Goal: Submit feedback/report problem

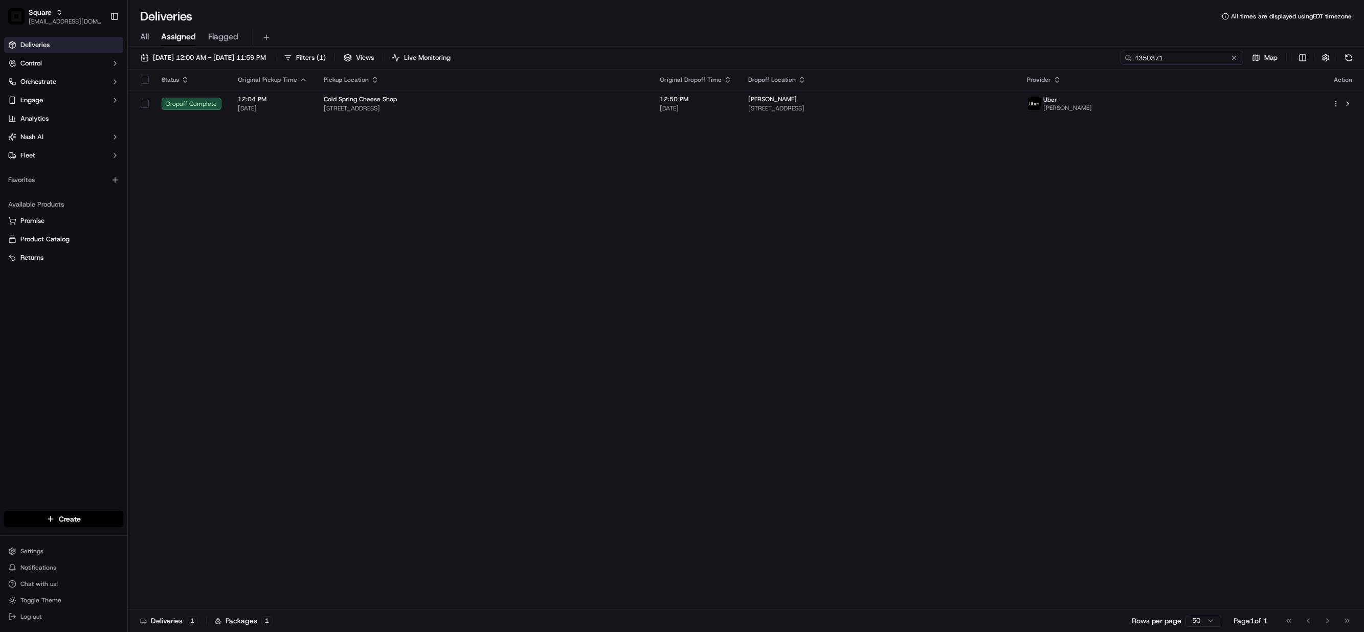
click at [1186, 60] on input "4350371" at bounding box center [1182, 58] width 123 height 14
paste input "283427"
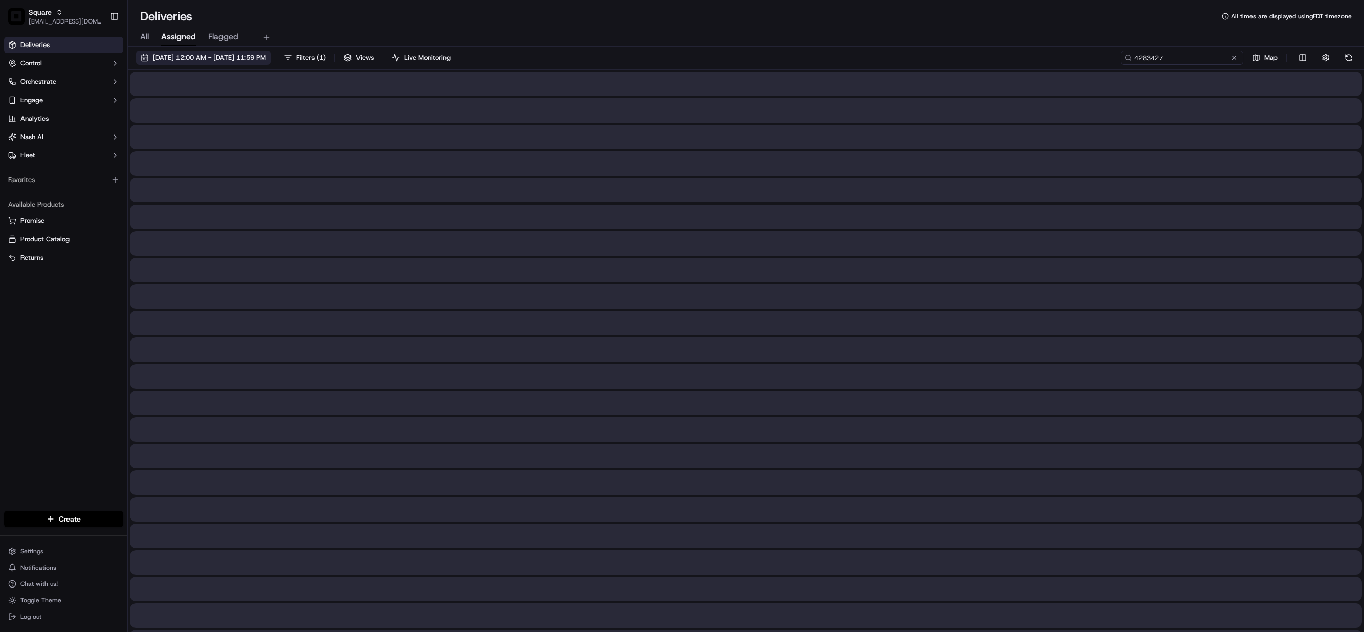
type input "4283427"
click at [236, 53] on span "[DATE] 12:00 AM - [DATE] 11:59 PM" at bounding box center [209, 57] width 113 height 9
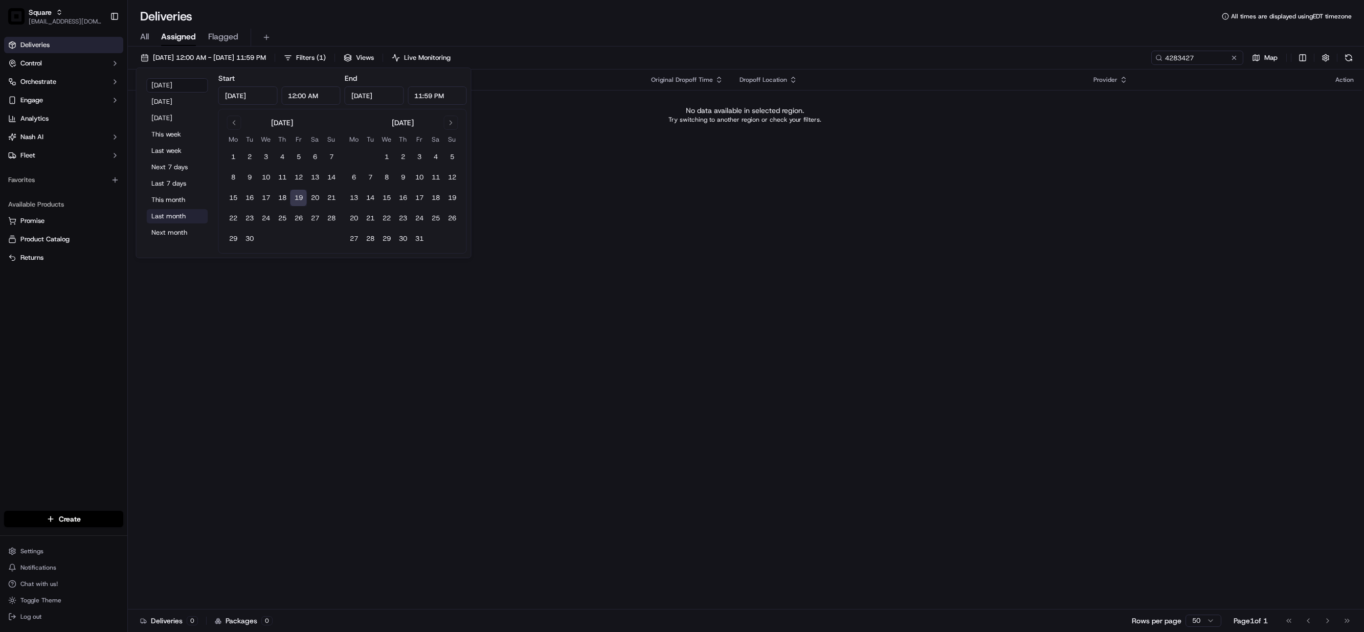
click at [176, 215] on button "Last month" at bounding box center [177, 216] width 61 height 14
type input "Aug 1, 2025"
type input "Aug 31, 2025"
click at [631, 226] on div "Status Original Pickup Time Pickup Location Original Dropoff Time Dropoff Locat…" at bounding box center [745, 340] width 1234 height 540
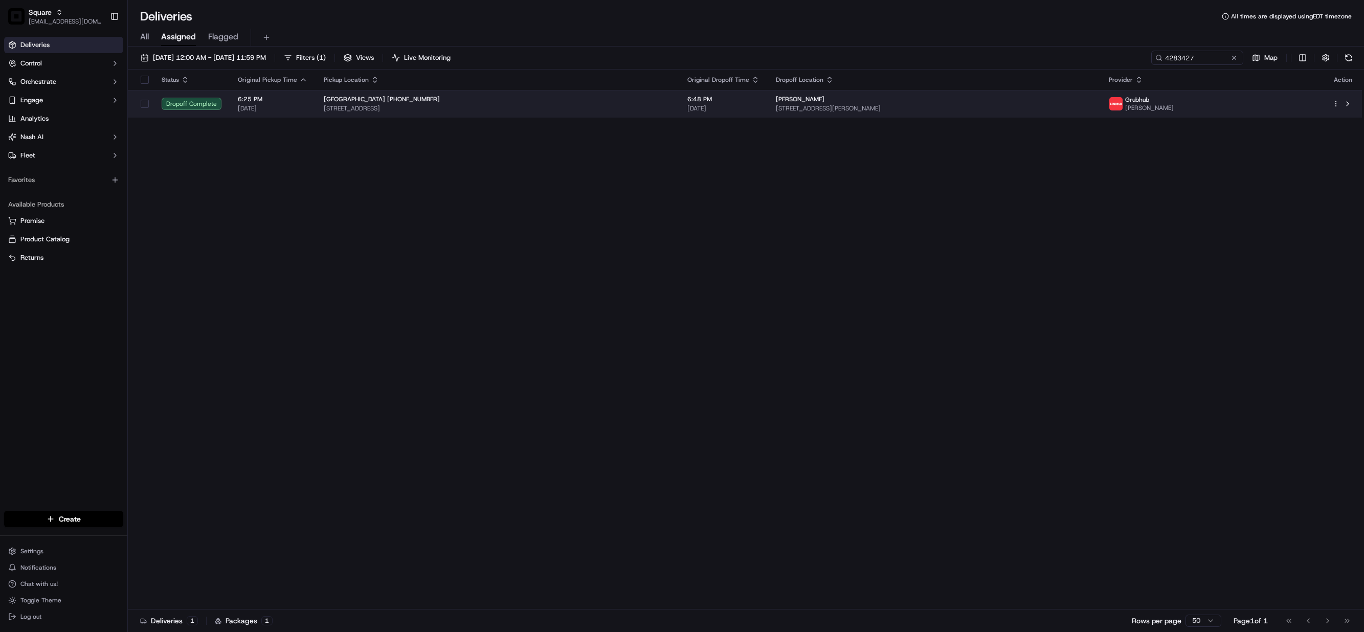
click at [815, 103] on span "Janice Turone" at bounding box center [800, 99] width 49 height 8
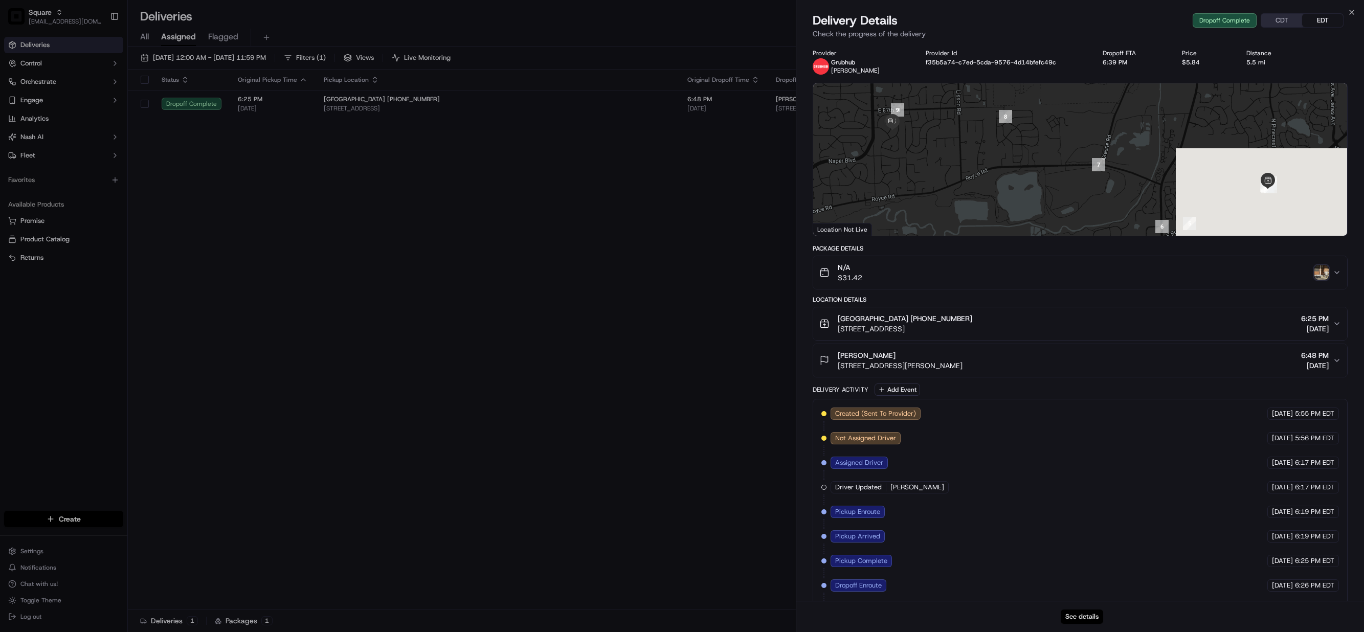
click at [1071, 617] on button "See details" at bounding box center [1082, 617] width 42 height 14
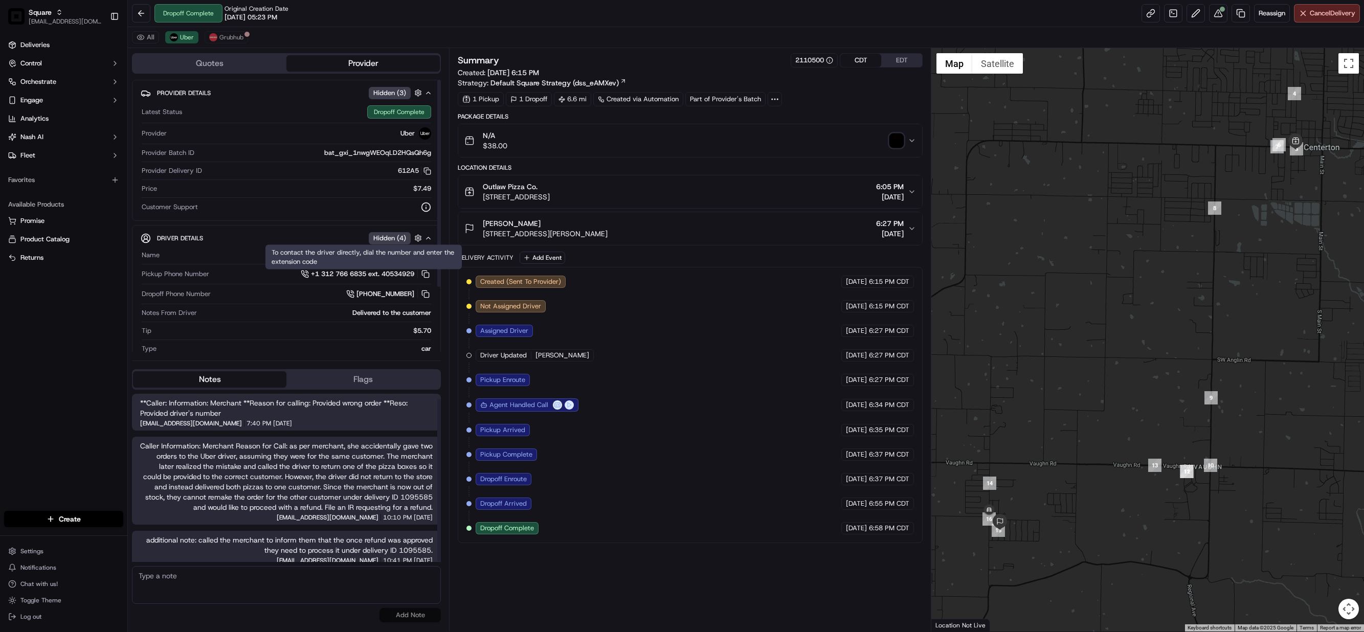
scroll to position [5, 0]
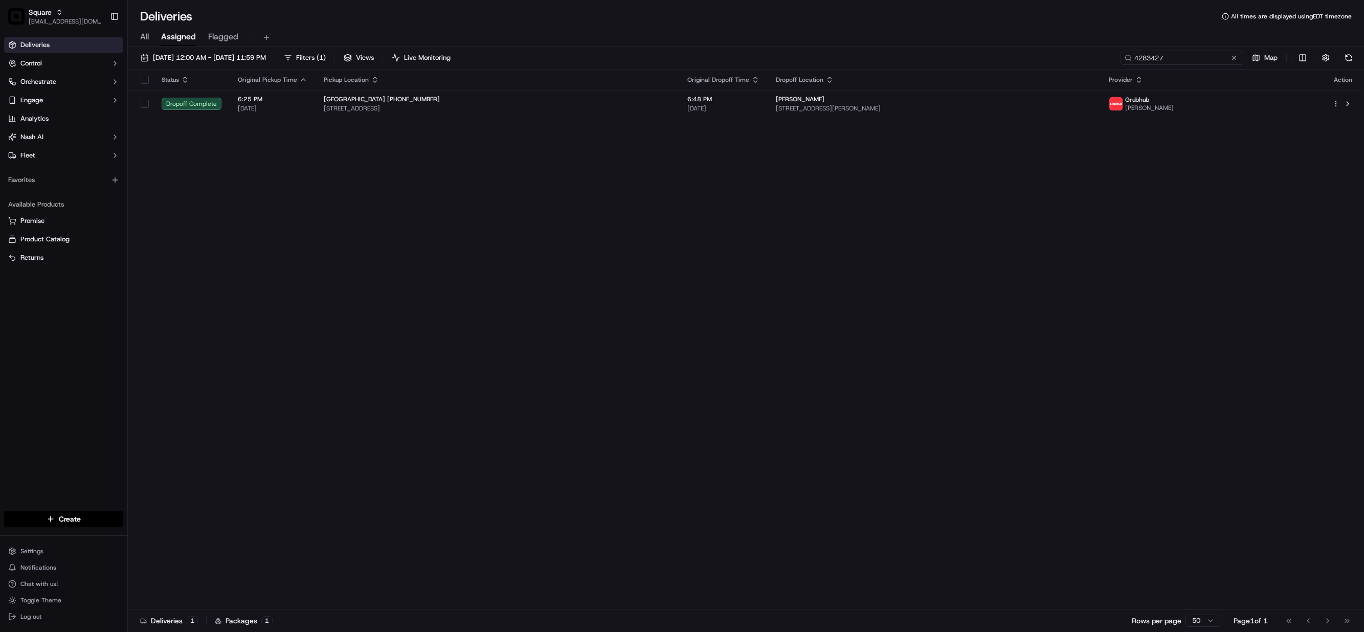
click at [1179, 58] on input "4283427" at bounding box center [1182, 58] width 123 height 14
paste input "0712835"
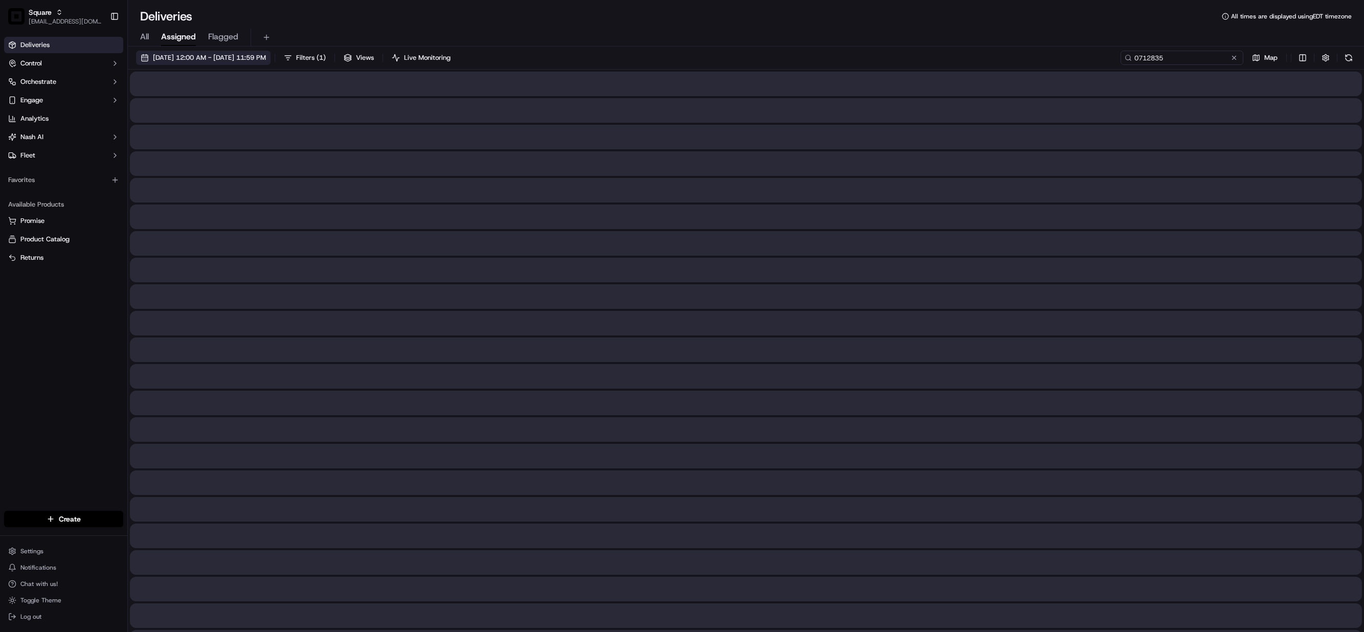
type input "0712835"
click at [233, 57] on span "08/01/2025 12:00 AM - 08/31/2025 11:59 PM" at bounding box center [209, 57] width 113 height 9
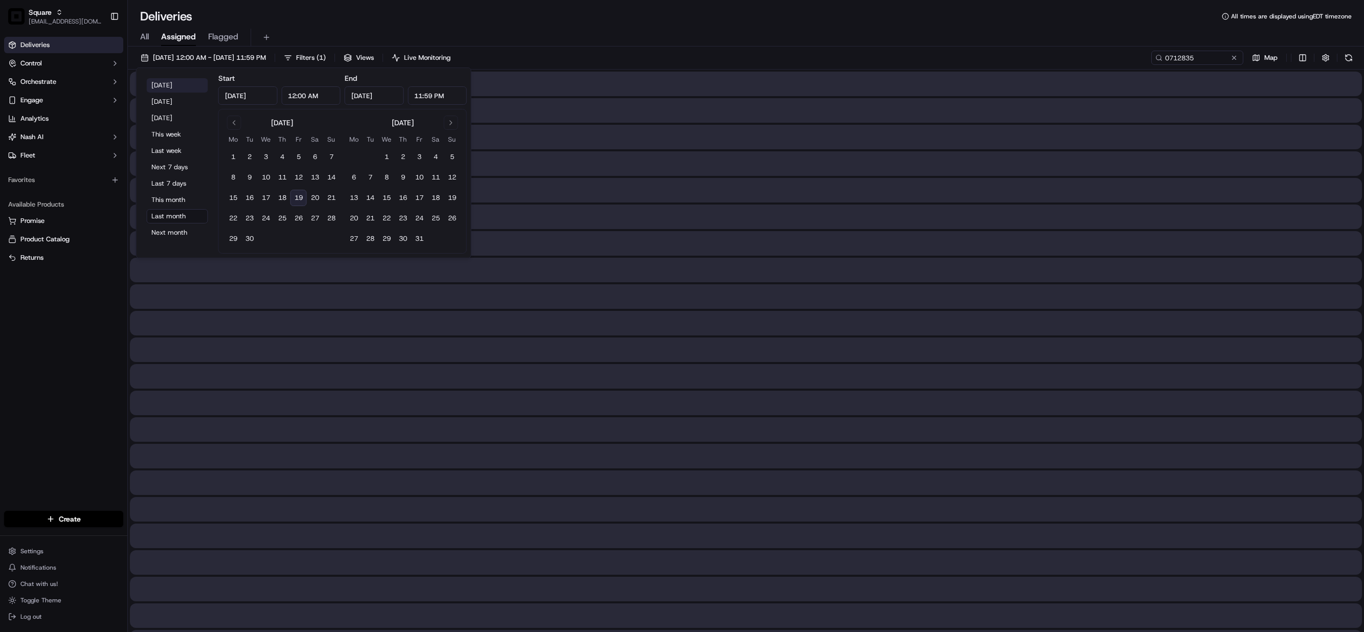
click at [164, 83] on button "Today" at bounding box center [177, 85] width 61 height 14
type input "Sep 19, 2025"
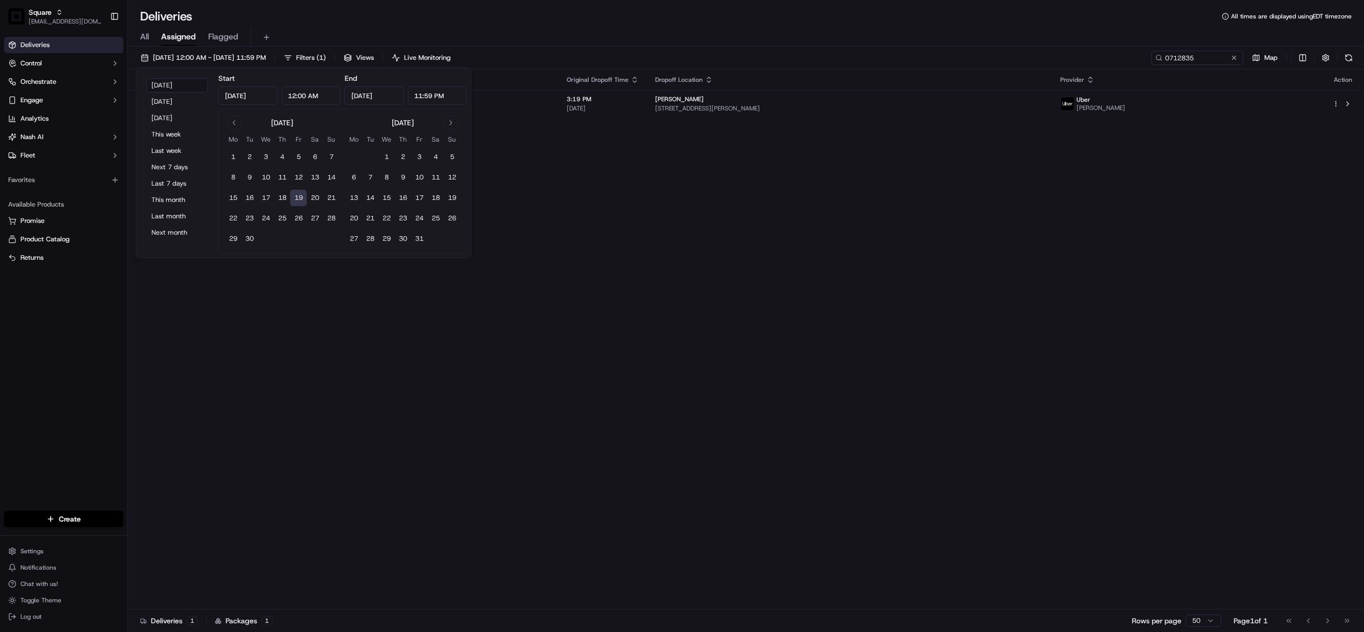
click at [818, 310] on div "Status Original Pickup Time Pickup Location Original Dropoff Time Dropoff Locat…" at bounding box center [745, 340] width 1234 height 540
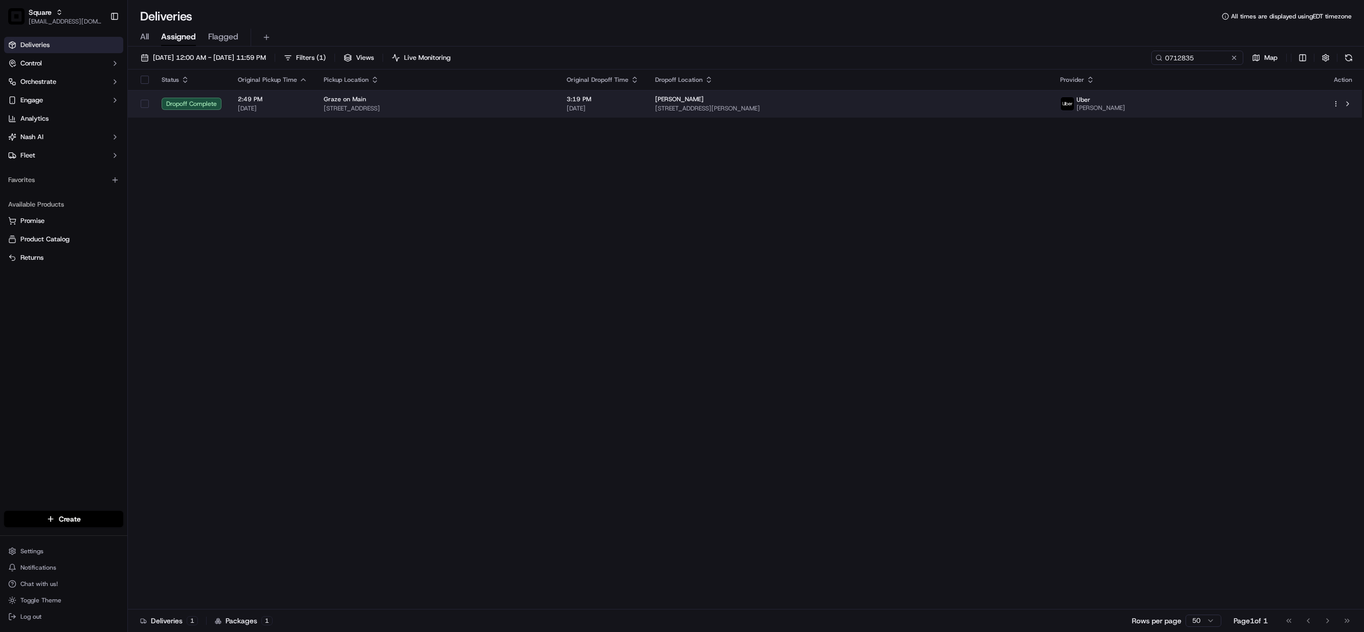
click at [639, 99] on span "3:19 PM" at bounding box center [603, 99] width 72 height 8
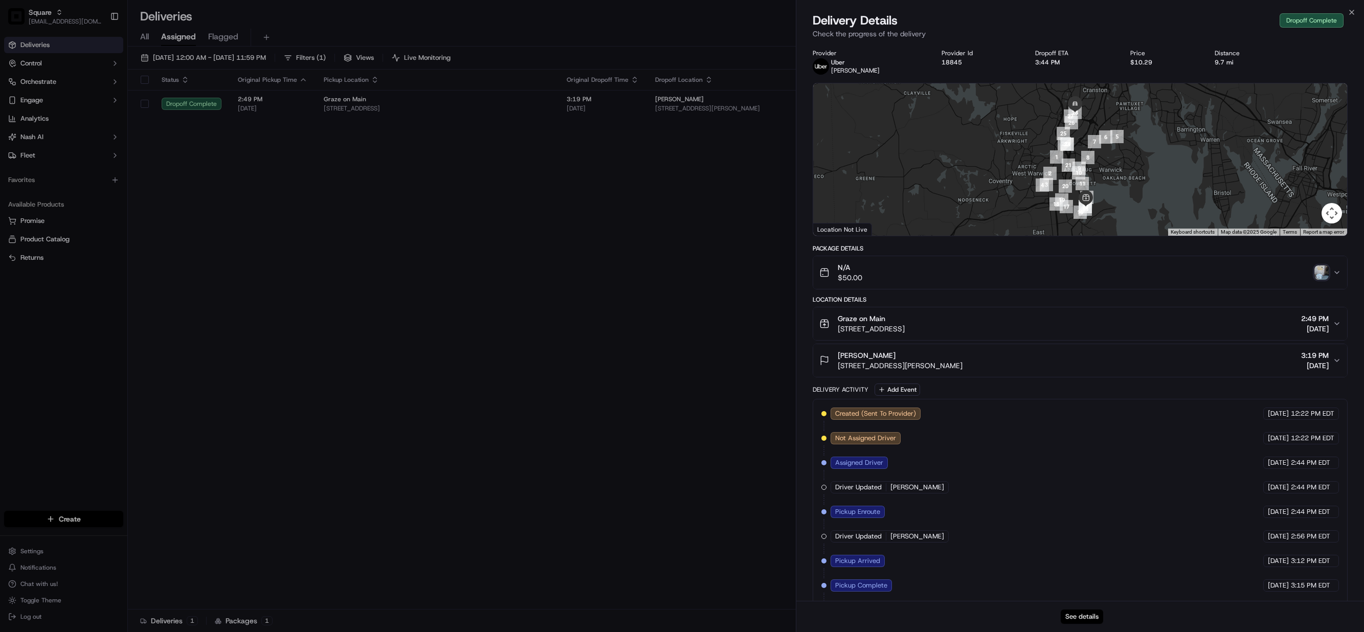
click at [1085, 613] on button "See details" at bounding box center [1082, 617] width 42 height 14
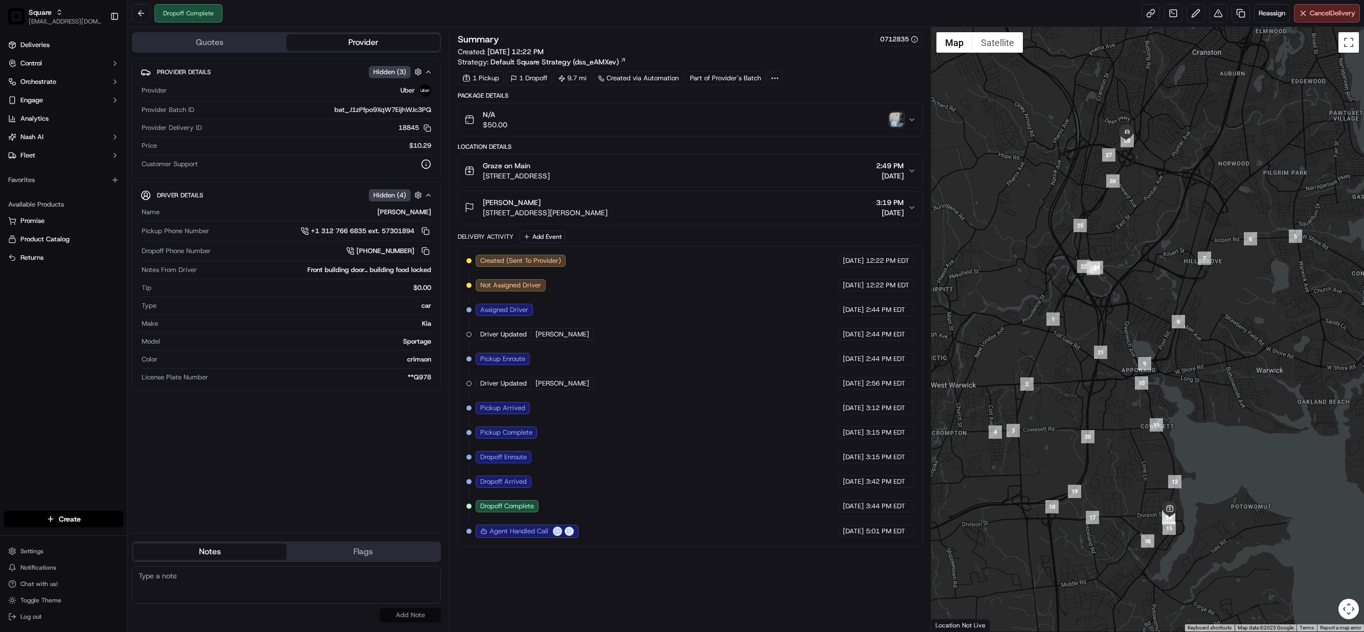
click at [898, 123] on img "button" at bounding box center [897, 120] width 14 height 14
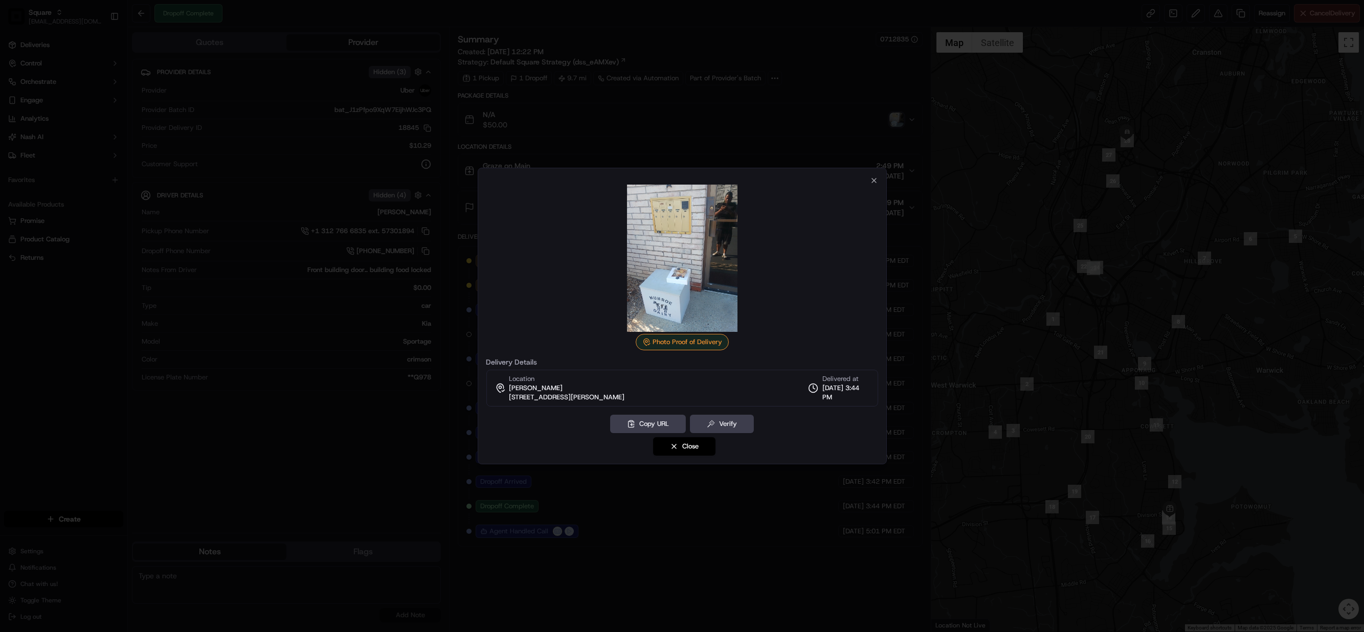
click at [703, 552] on div at bounding box center [682, 316] width 1364 height 632
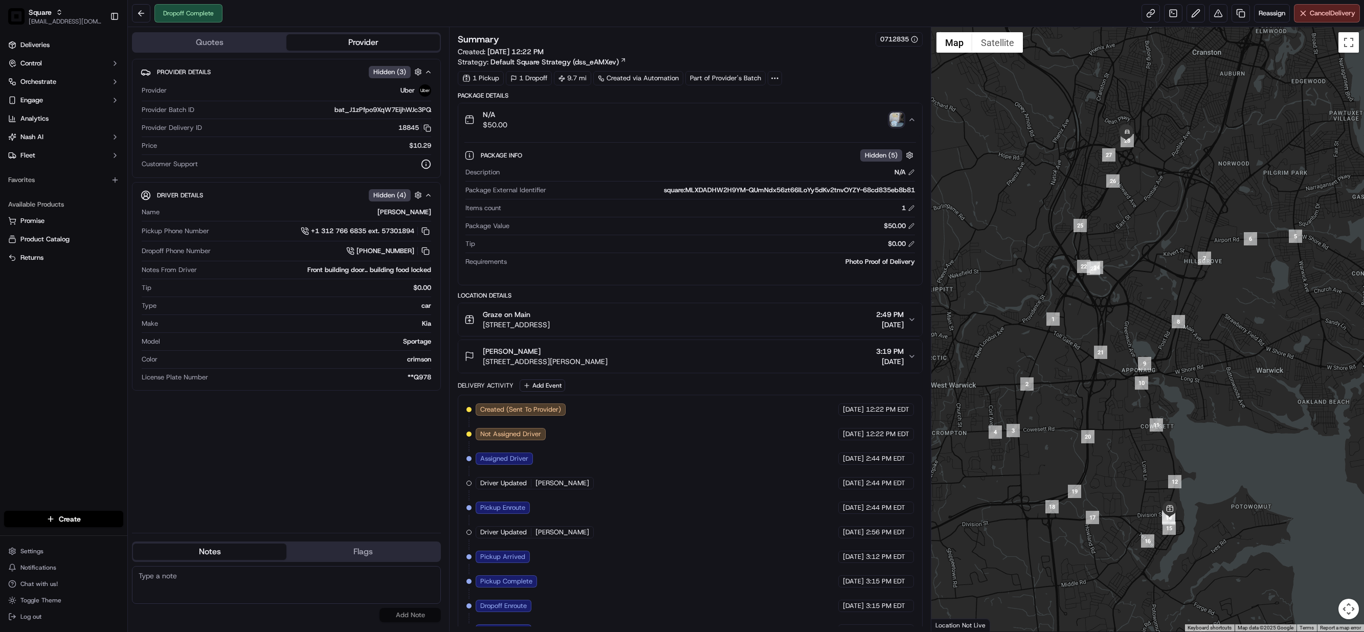
click at [894, 123] on img "button" at bounding box center [897, 120] width 14 height 14
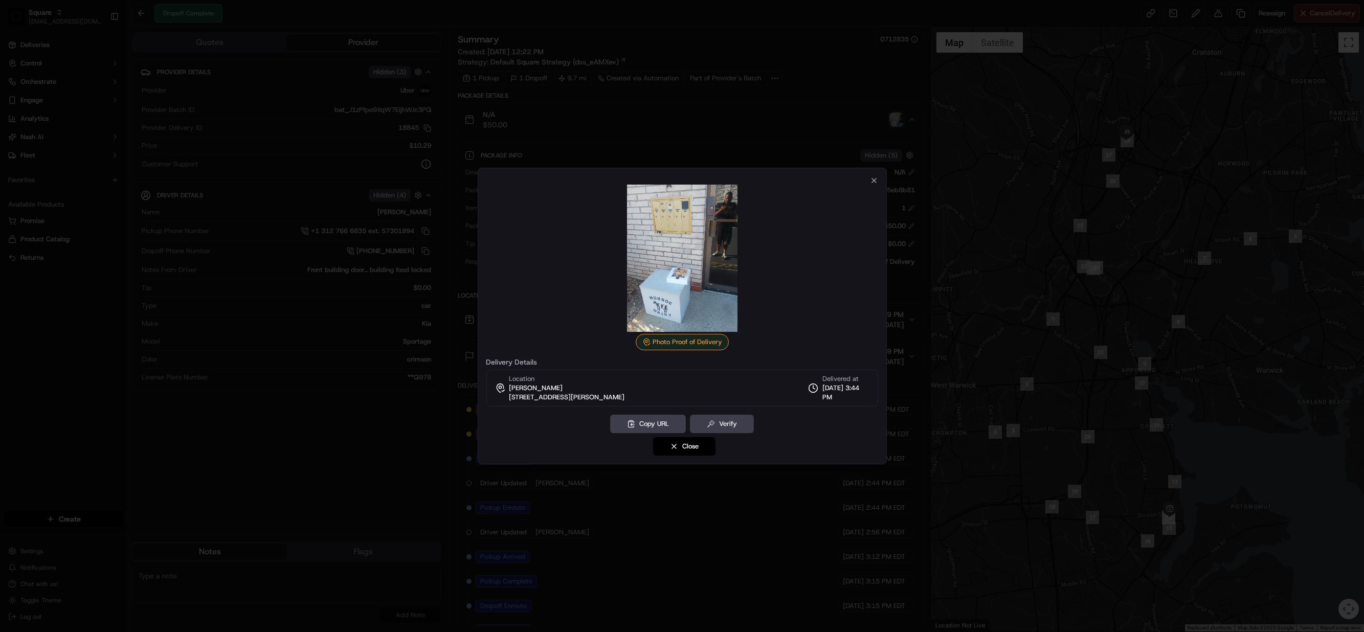
click at [711, 540] on div at bounding box center [682, 316] width 1364 height 632
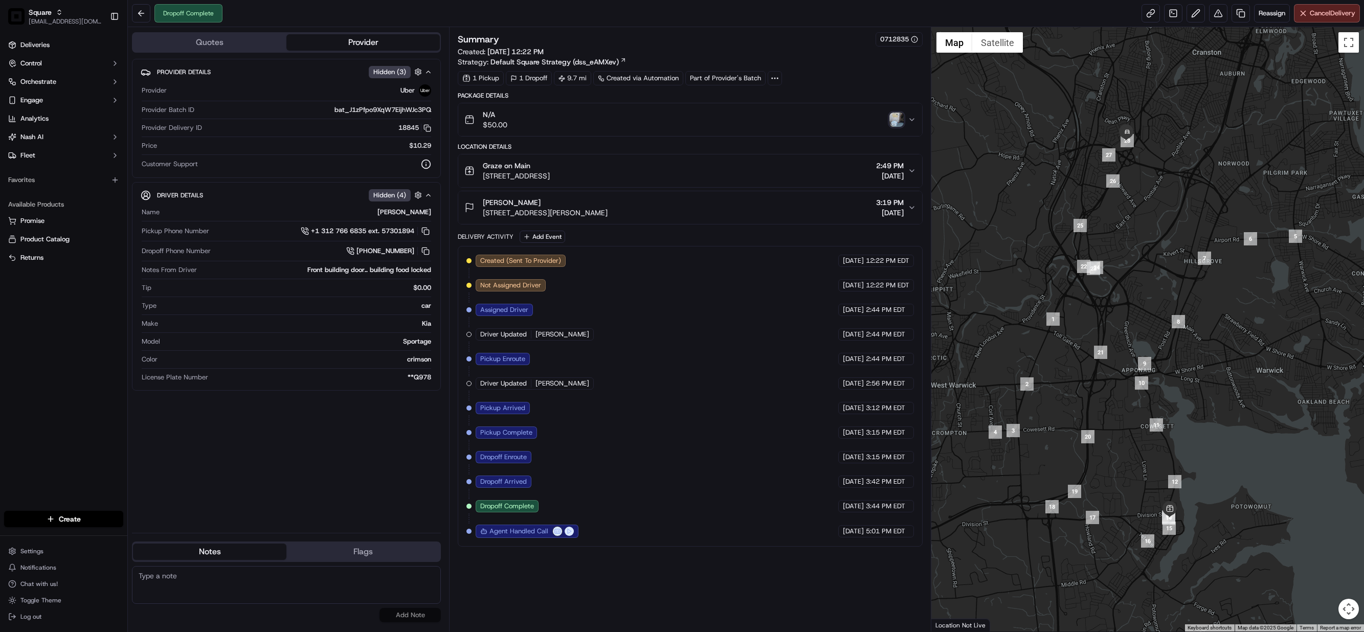
click at [320, 493] on div "Provider Details Hidden ( 3 ) Provider Uber Provider Batch ID bat_J1zPfpo9XqW7E…" at bounding box center [286, 292] width 309 height 466
click at [242, 587] on textarea at bounding box center [286, 585] width 309 height 38
click at [237, 577] on textarea at bounding box center [286, 585] width 309 height 38
paste textarea "Caller Information: Merchant Reason for Call:"
click at [238, 582] on textarea "Caller Information: Merchant Reason for Call:" at bounding box center [286, 585] width 309 height 38
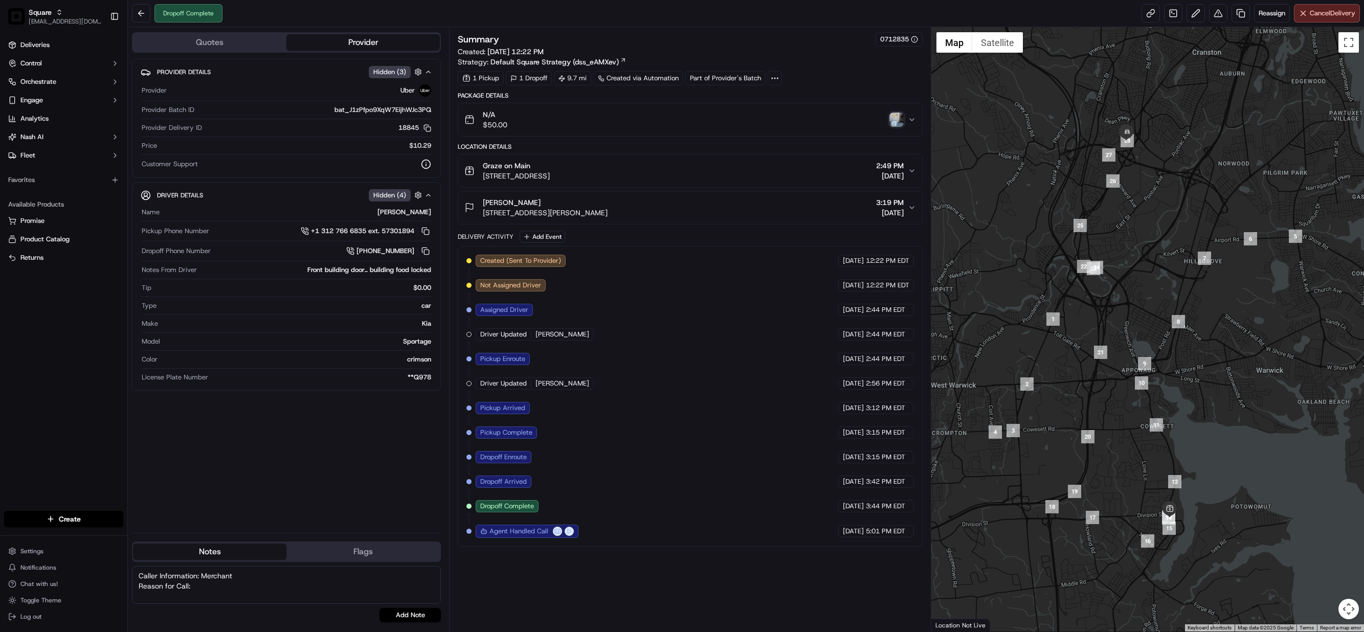
click at [213, 588] on textarea "Caller Information: Merchant Reason for Call:" at bounding box center [286, 585] width 309 height 38
click at [300, 585] on textarea "Caller Information: Merchant Reason for Call: possible delivery not received" at bounding box center [286, 585] width 309 height 38
click at [258, 601] on textarea "Caller Information: Merchant Reason for Call: possible delivery not received. P…" at bounding box center [286, 585] width 309 height 38
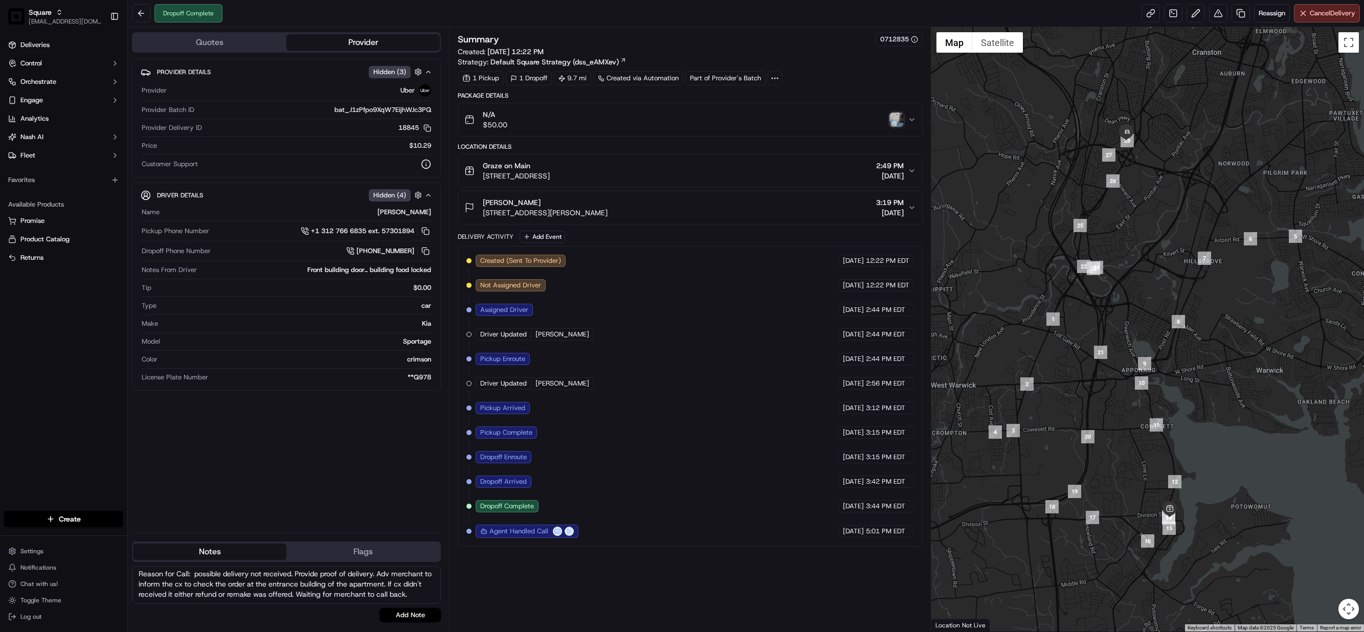
click at [193, 598] on textarea "Caller Information: Merchant Reason for Call: possible delivery not received. P…" at bounding box center [286, 585] width 309 height 38
type textarea "Caller Information: Merchant Reason for Call: possible delivery not received. P…"
click at [407, 614] on button "Add Note" at bounding box center [410, 615] width 61 height 14
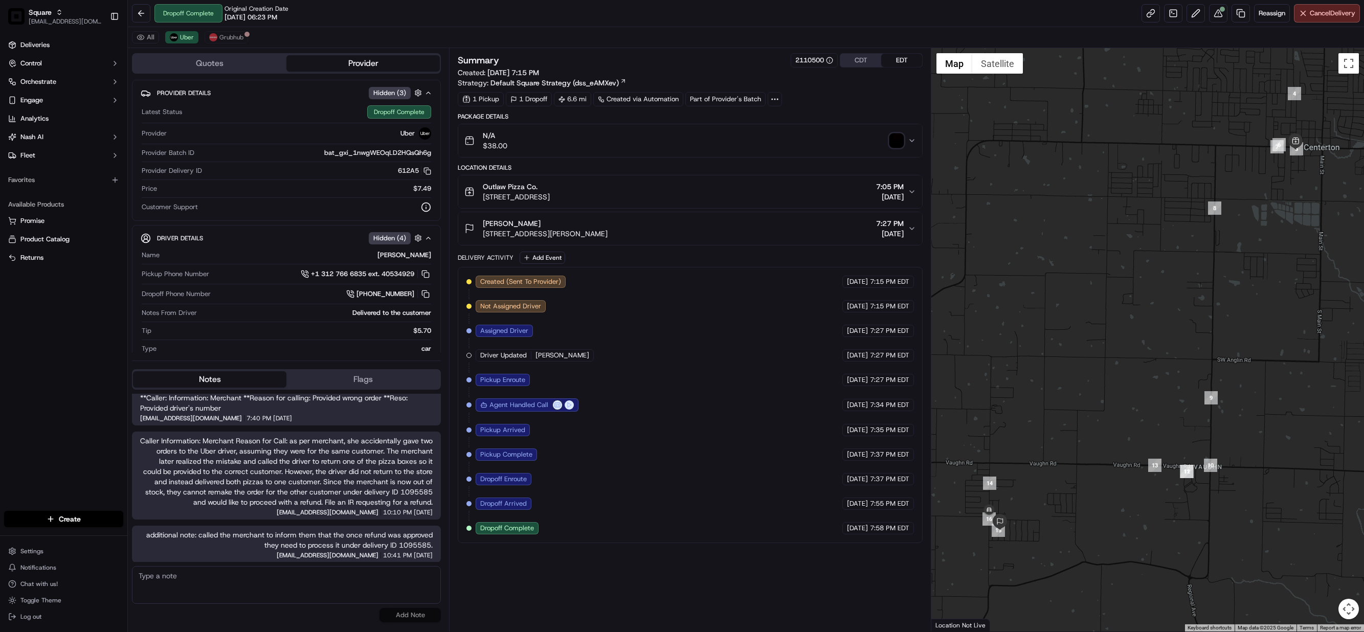
click at [714, 335] on div "Created (Sent To Provider) Uber [DATE] 7:15 PM EDT Not Assigned Driver Uber [DA…" at bounding box center [691, 405] width 448 height 259
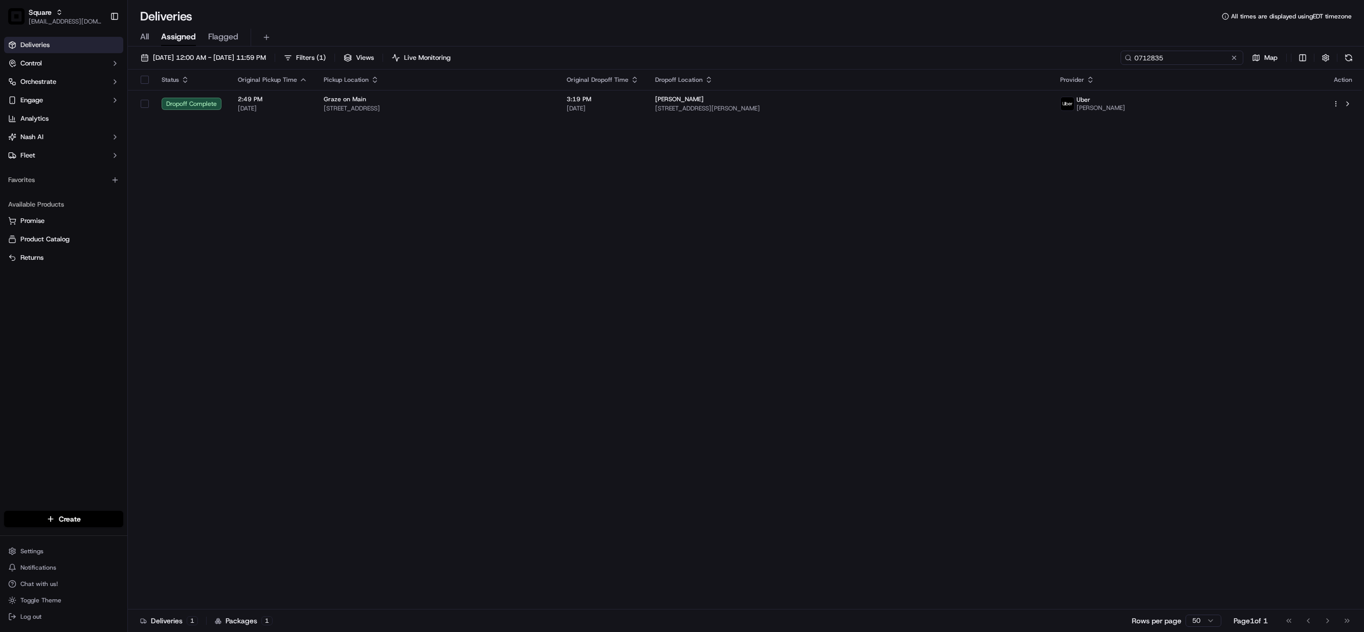
click at [1180, 51] on input "0712835" at bounding box center [1182, 58] width 123 height 14
paste input "2634880"
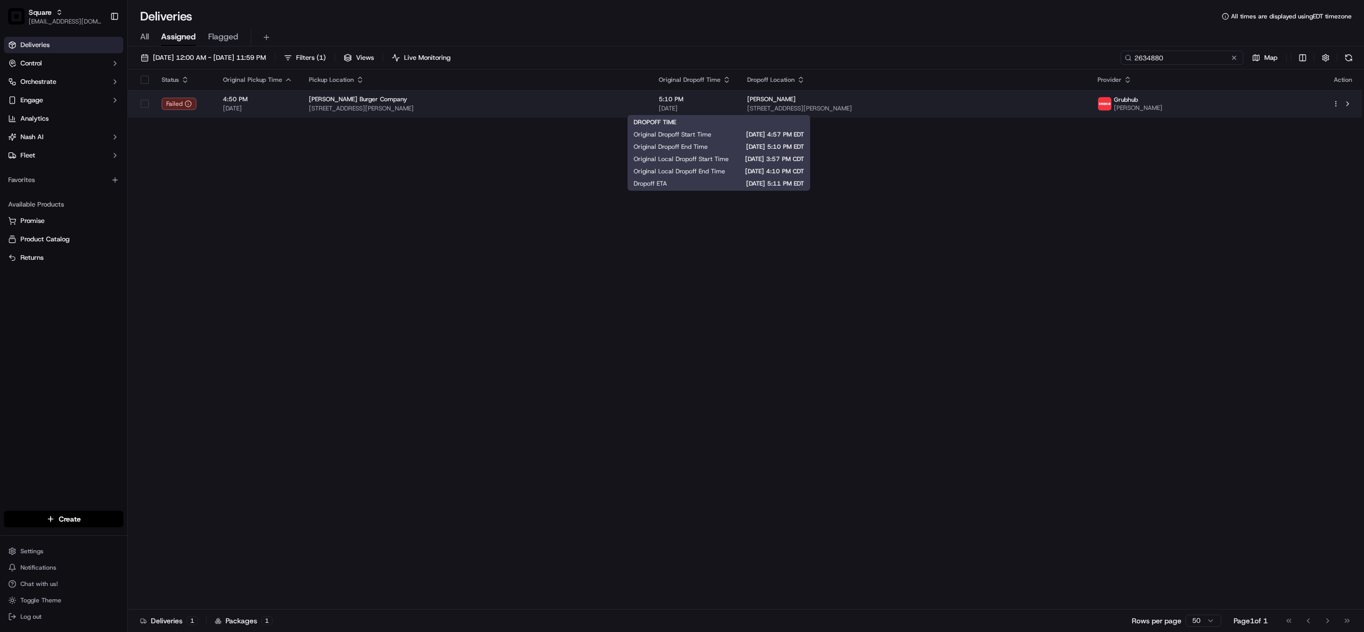
type input "2634880"
click at [731, 103] on span "5:10 PM" at bounding box center [695, 99] width 72 height 8
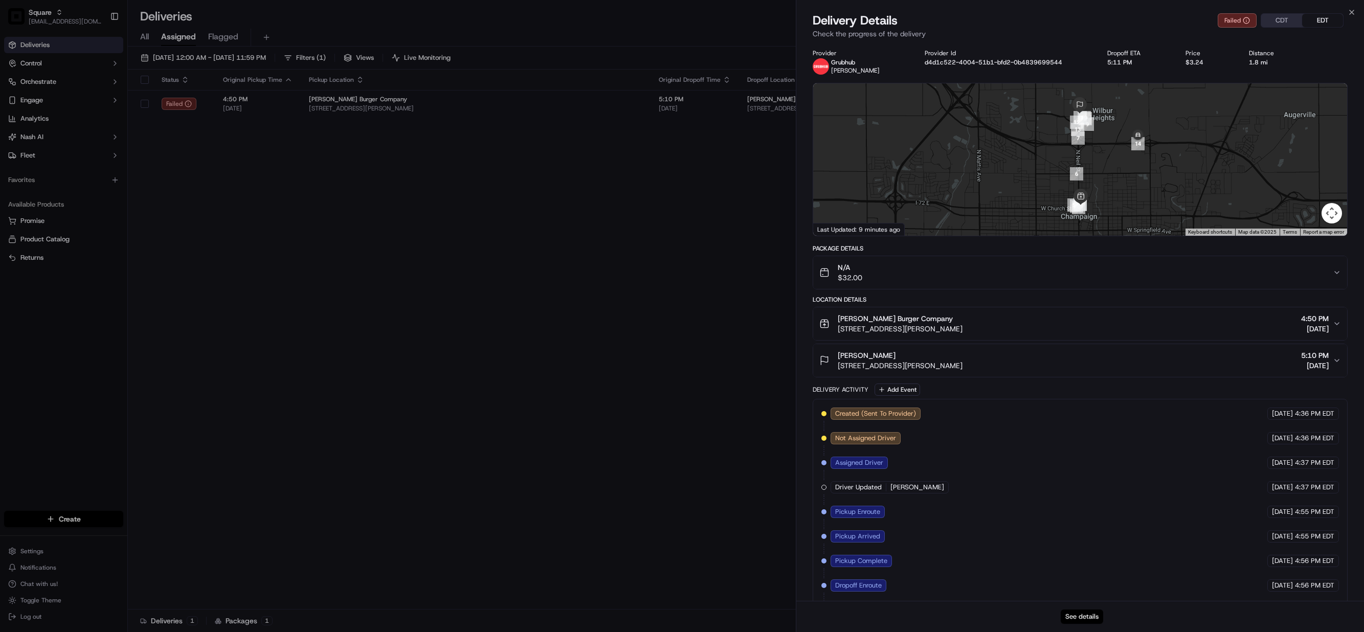
click at [1087, 611] on button "See details" at bounding box center [1082, 617] width 42 height 14
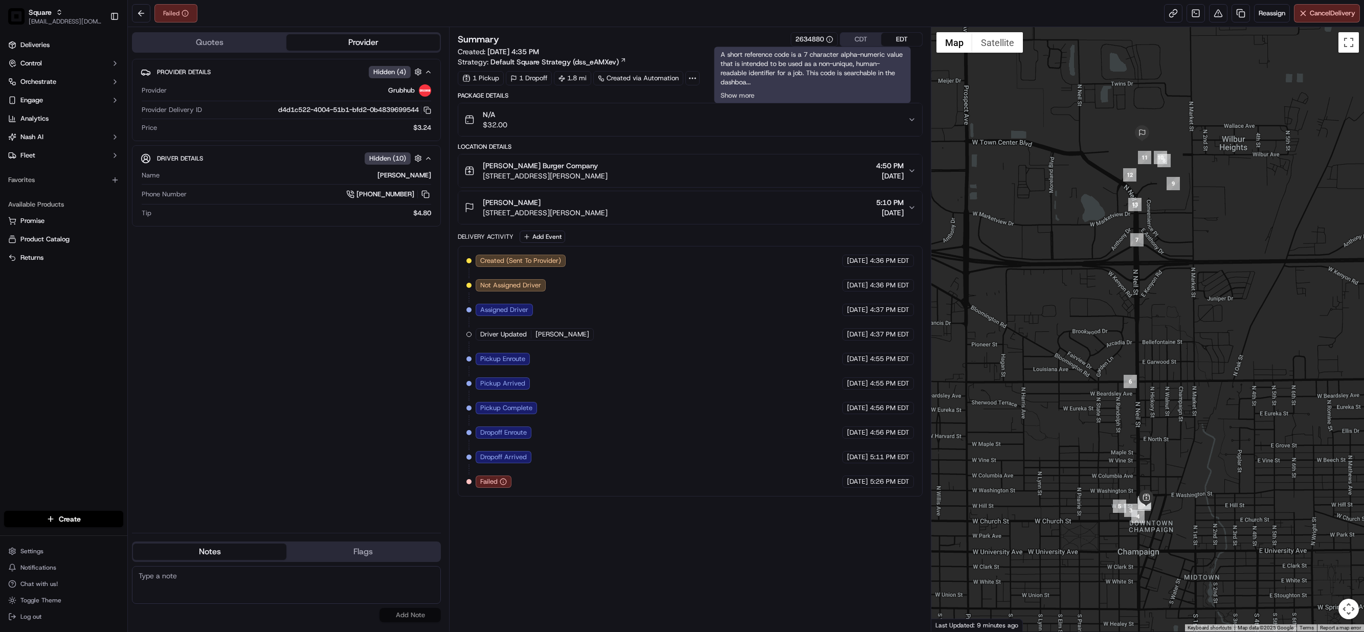
click at [869, 41] on button "CDT" at bounding box center [861, 39] width 41 height 13
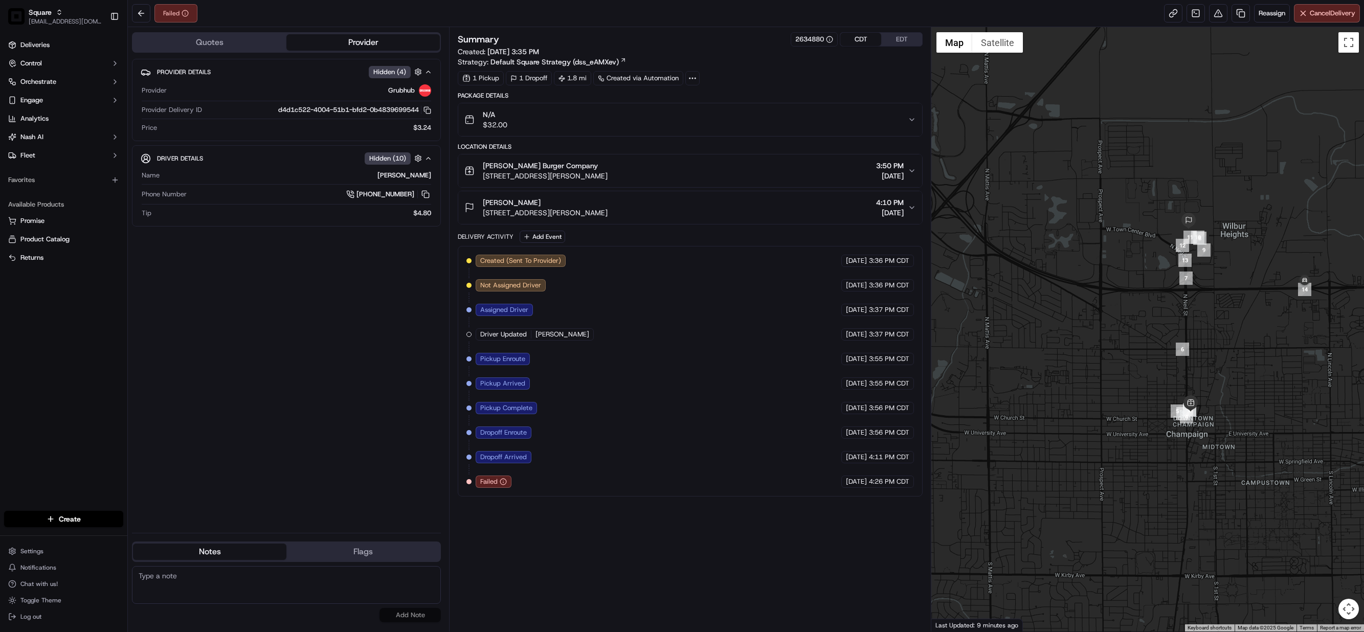
drag, startPoint x: 681, startPoint y: 427, endPoint x: 560, endPoint y: 141, distance: 310.6
click at [681, 427] on div "Created (Sent To Provider) Grubhub [DATE] 3:36 PM CDT Not Assigned Driver Grubh…" at bounding box center [691, 371] width 448 height 233
click at [915, 171] on icon "button" at bounding box center [912, 171] width 8 height 8
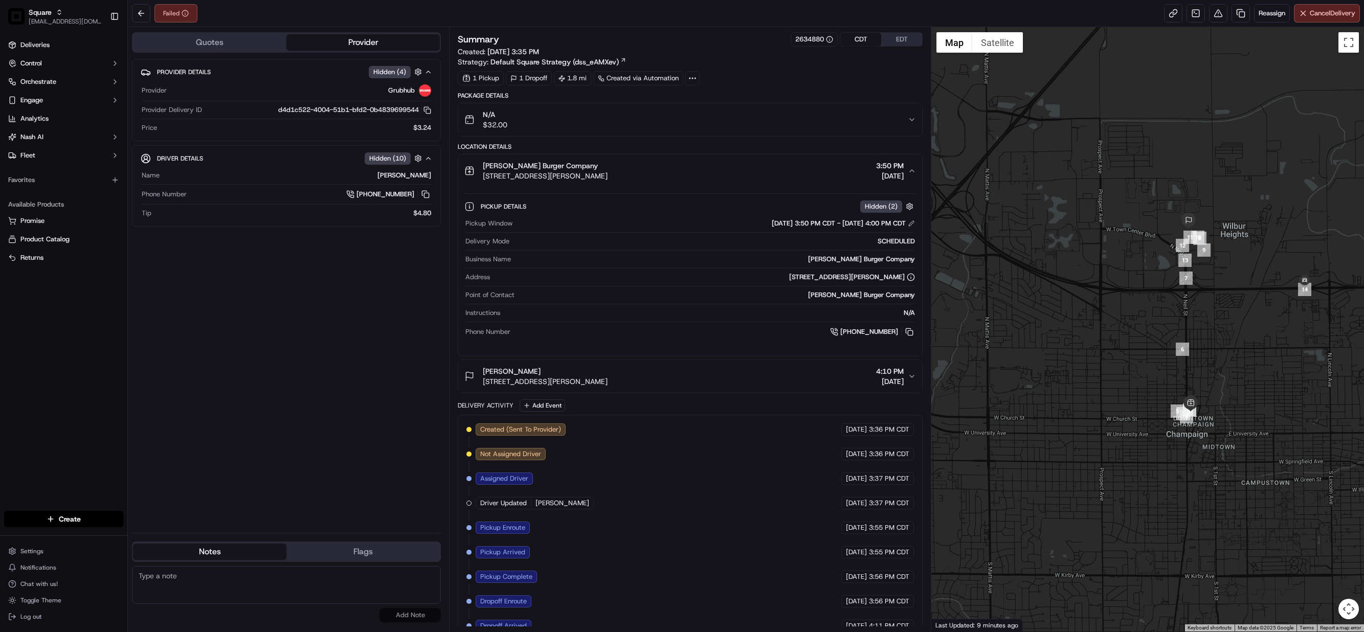
click at [228, 579] on textarea at bounding box center [286, 585] width 309 height 38
paste textarea "Caller Information: Merchant Reason for Call:"
click at [681, 573] on div "Created (Sent To Provider) Grubhub [DATE] 3:36 PM CDT Not Assigned Driver Grubh…" at bounding box center [691, 540] width 448 height 233
click at [195, 587] on textarea "Caller Information: Merchant Reason for Call:" at bounding box center [286, 585] width 309 height 38
click at [198, 586] on textarea "Caller Information: Merchant Reason for Call:" at bounding box center [286, 585] width 309 height 38
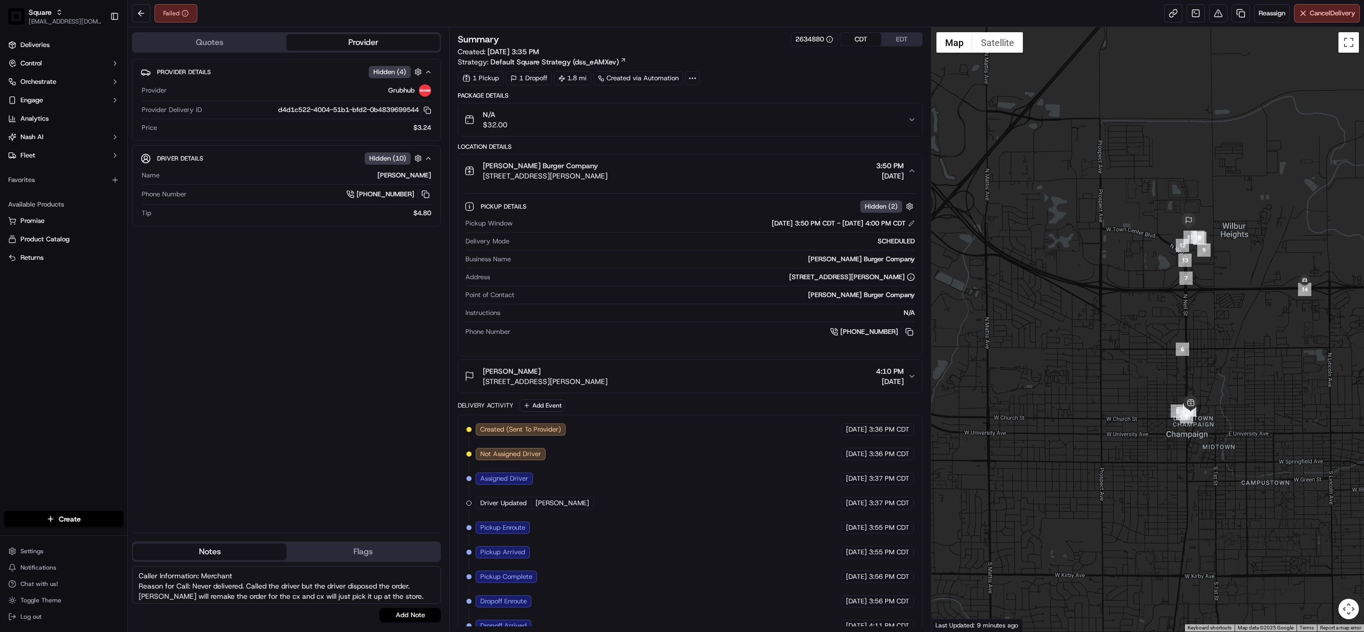
drag, startPoint x: 250, startPoint y: 594, endPoint x: 193, endPoint y: 590, distance: 56.9
click at [193, 590] on textarea "Caller Information: Merchant Reason for Call: Never delivered. Called the drive…" at bounding box center [286, 585] width 309 height 38
paste textarea "The customer's order was never delivered. After calling the driver, we learned …"
type textarea "Caller Information: Merchant Reason for Call: The customer's order was never de…"
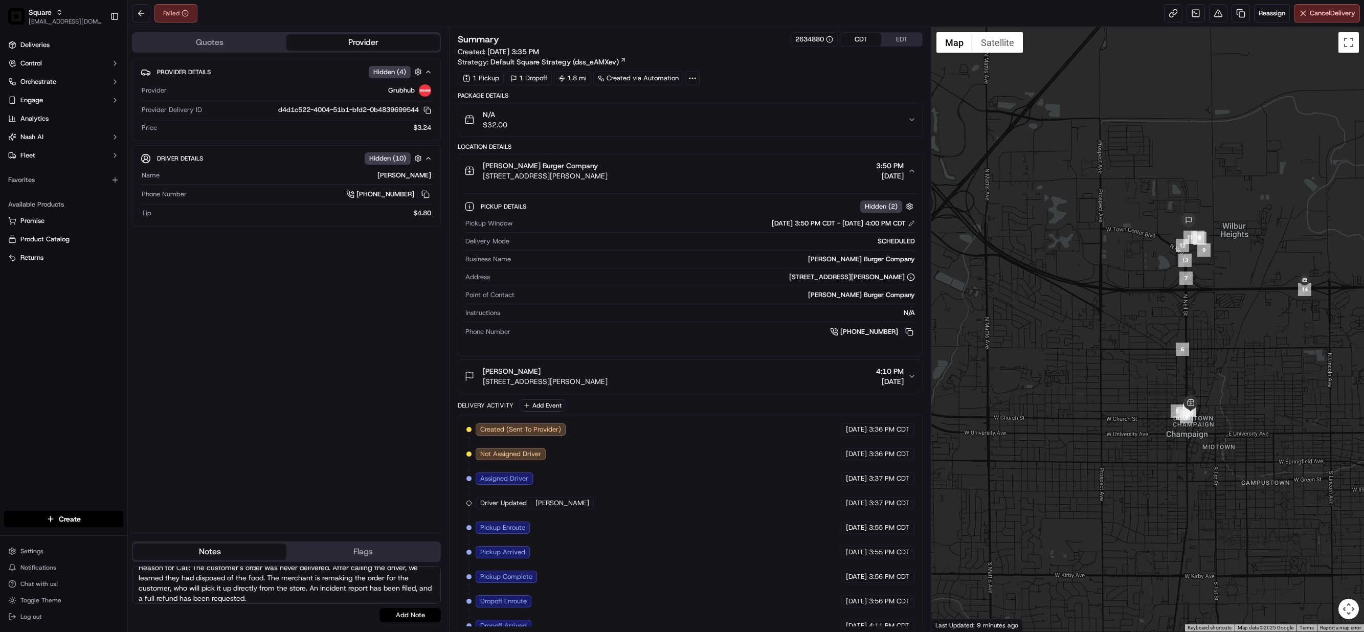
click at [414, 614] on button "Add Note" at bounding box center [410, 615] width 61 height 14
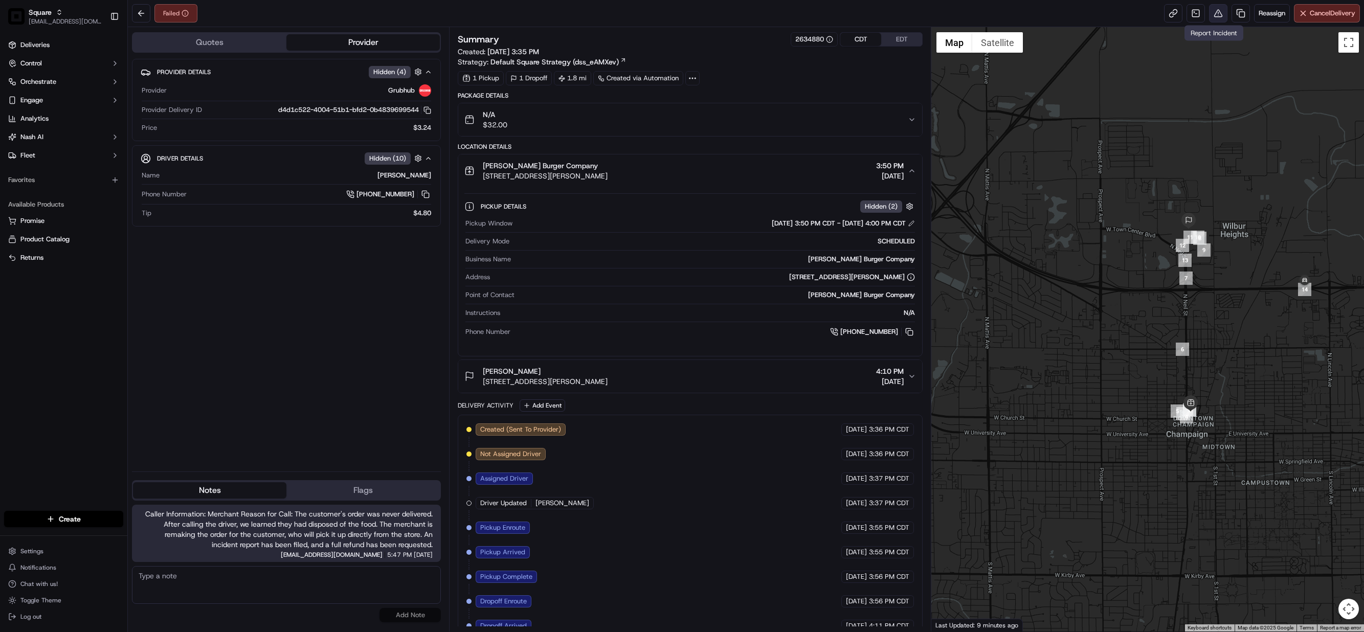
click at [1219, 14] on button at bounding box center [1218, 13] width 18 height 18
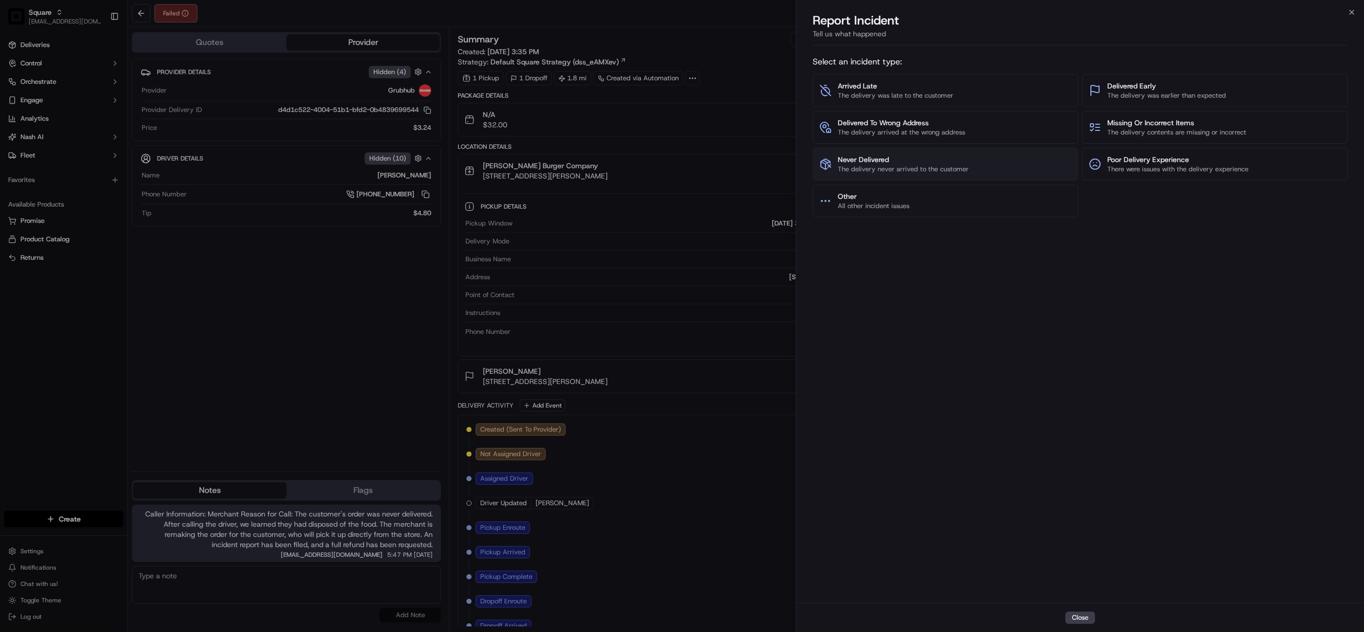
click at [861, 163] on span "Never Delivered" at bounding box center [903, 159] width 131 height 10
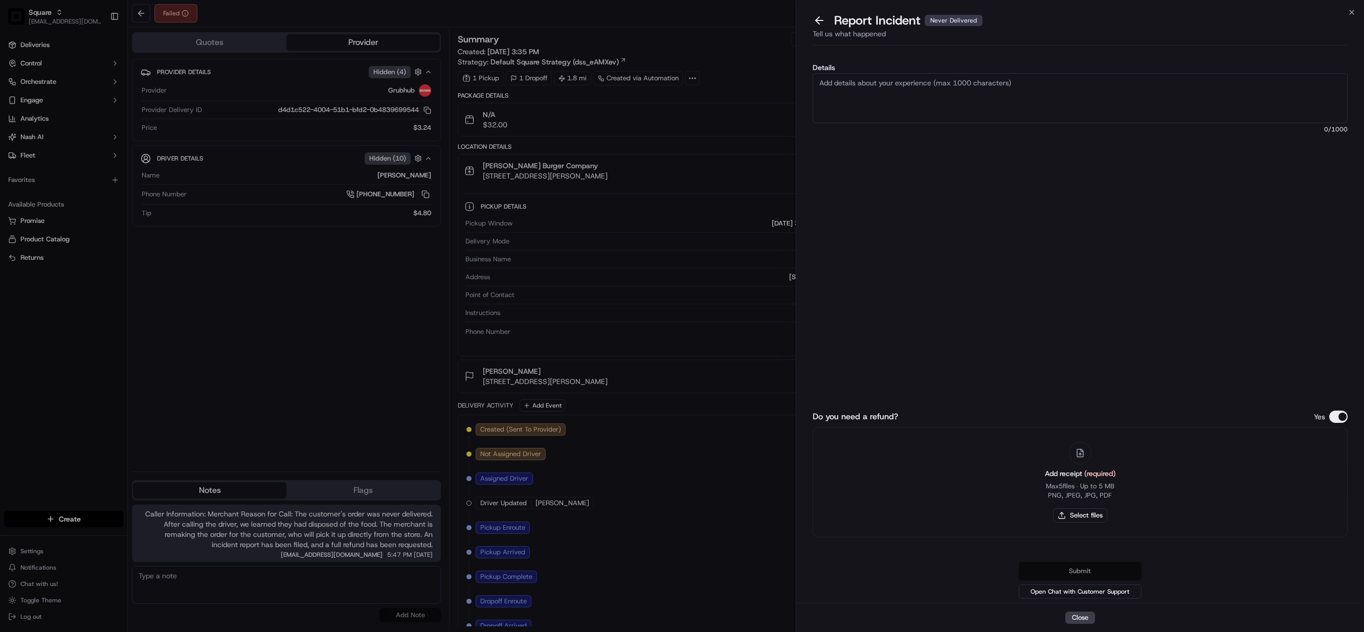
click at [876, 97] on textarea "Details" at bounding box center [1080, 98] width 535 height 50
click at [1112, 83] on textarea "As per customer, the driver never delivered their order and tagged the delivery…" at bounding box center [1080, 98] width 535 height 50
type textarea "As per customer, the driver never delivered their order and tagged the delivery…"
click at [1337, 416] on button "Do you need a refund?" at bounding box center [1339, 417] width 18 height 12
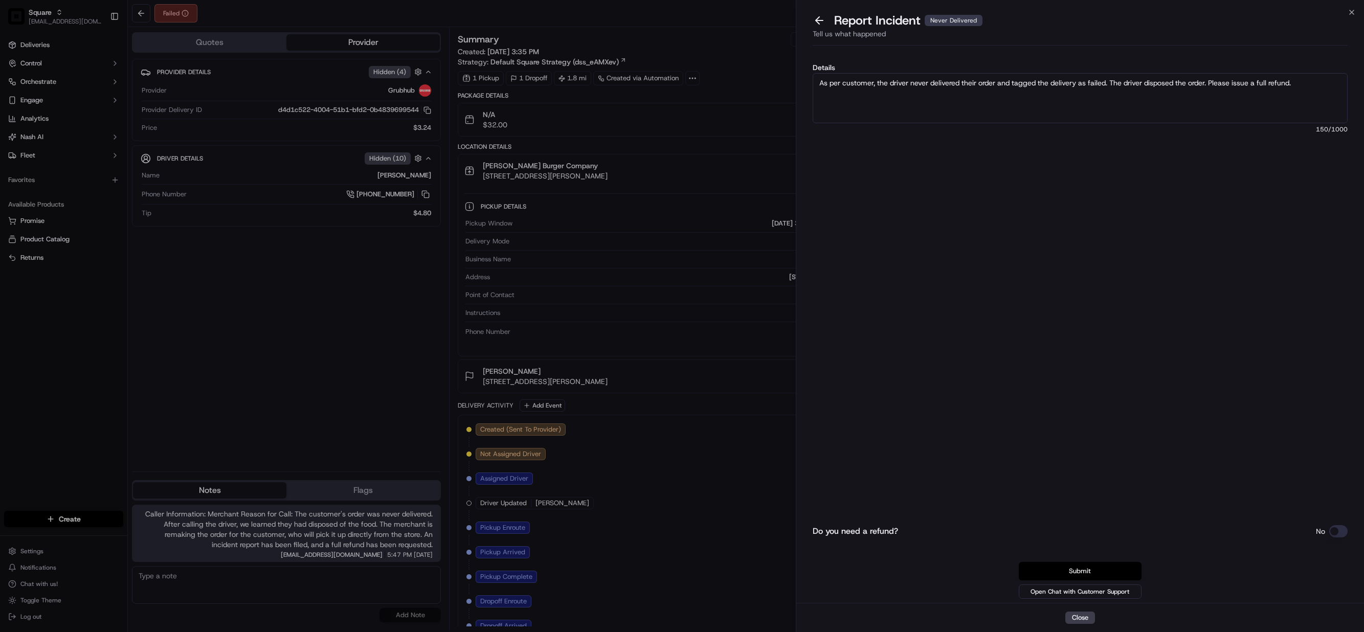
click at [1087, 567] on button "Submit" at bounding box center [1080, 571] width 123 height 18
